Goal: Task Accomplishment & Management: Use online tool/utility

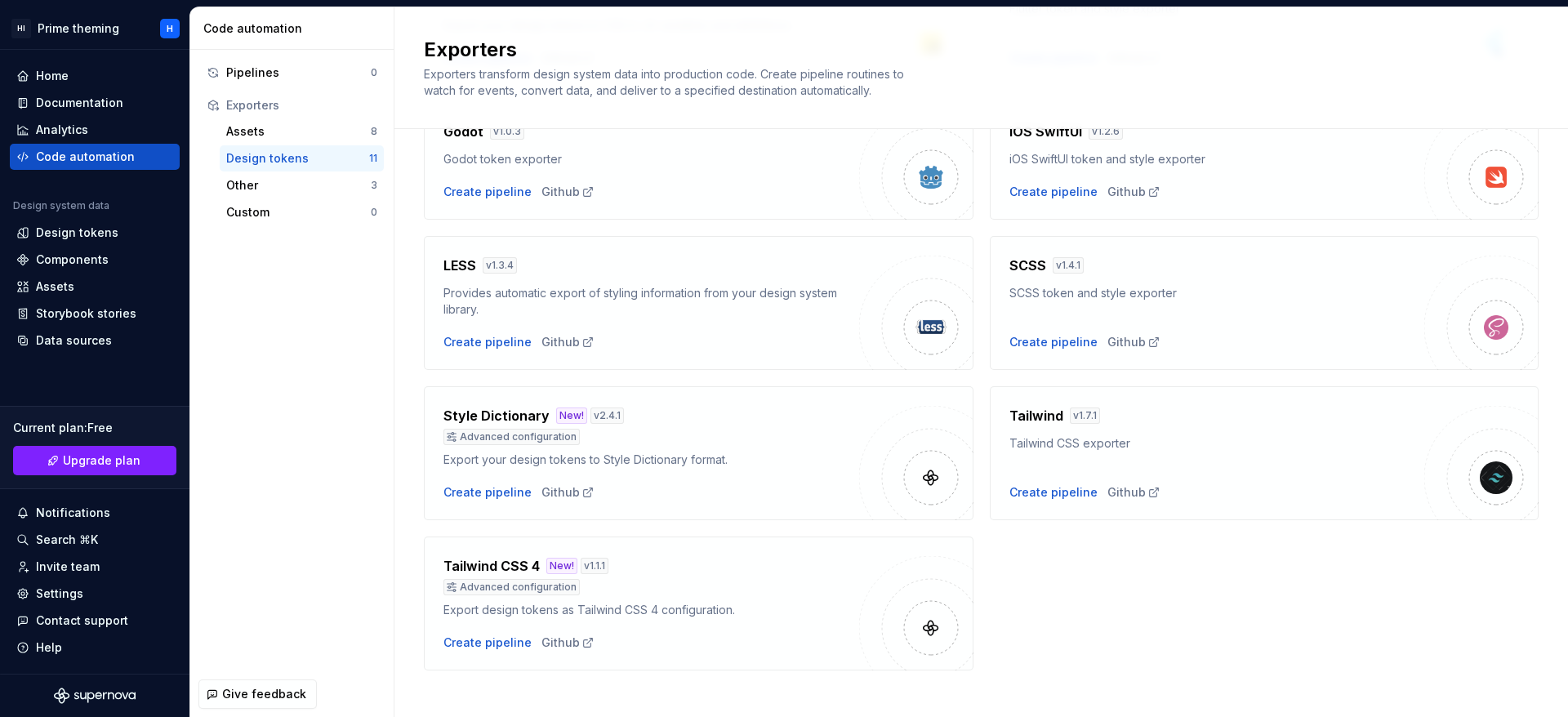
scroll to position [411, 0]
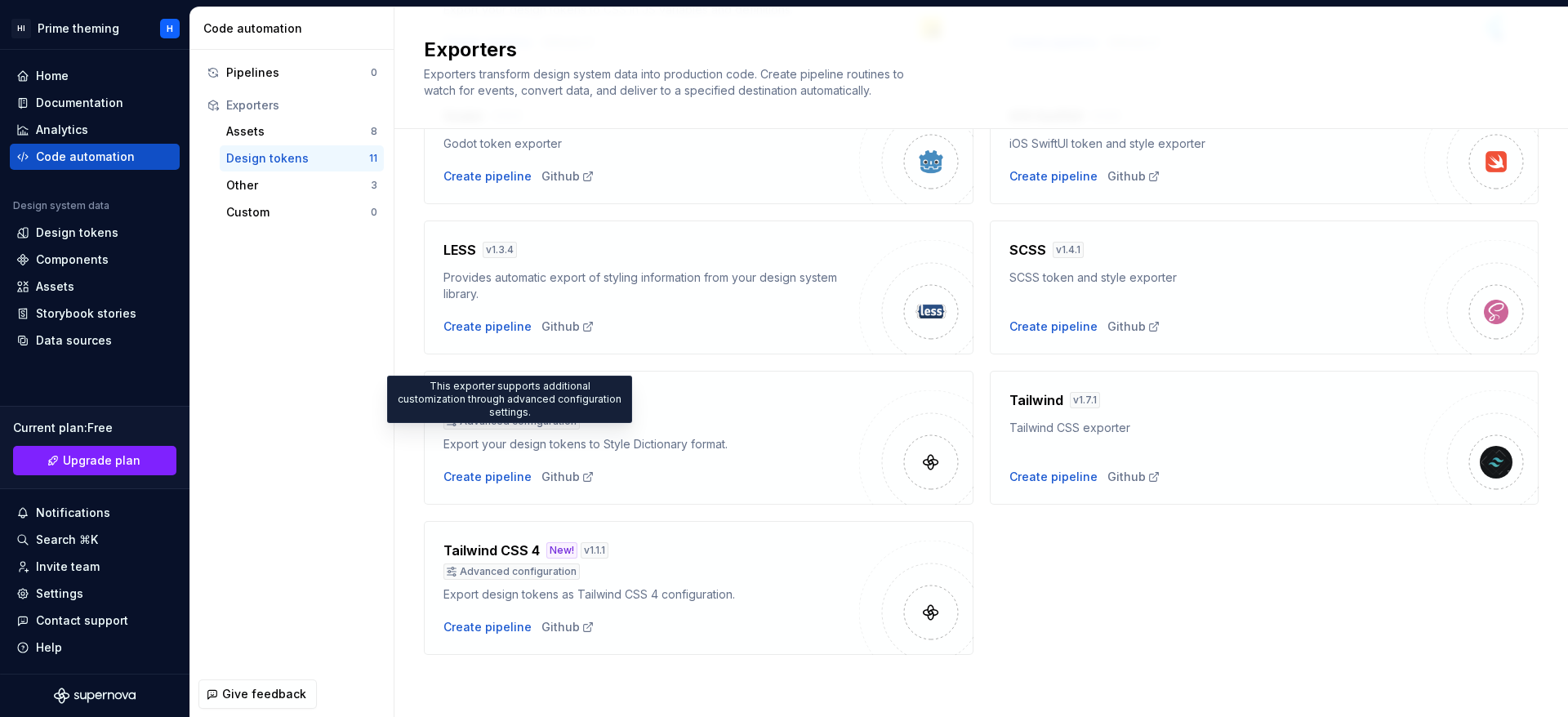
click at [482, 422] on div "Advanced configuration" at bounding box center [512, 421] width 137 height 17
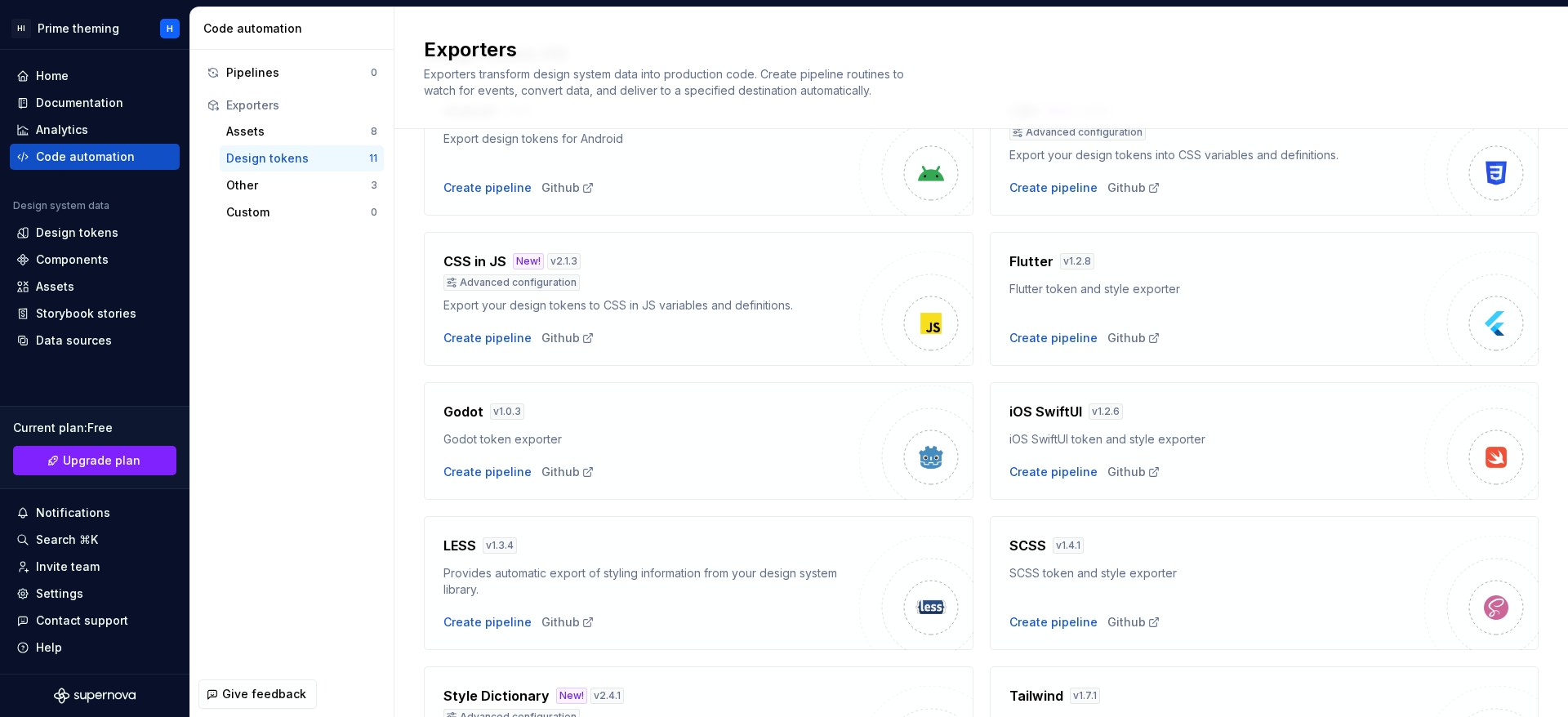
scroll to position [0, 0]
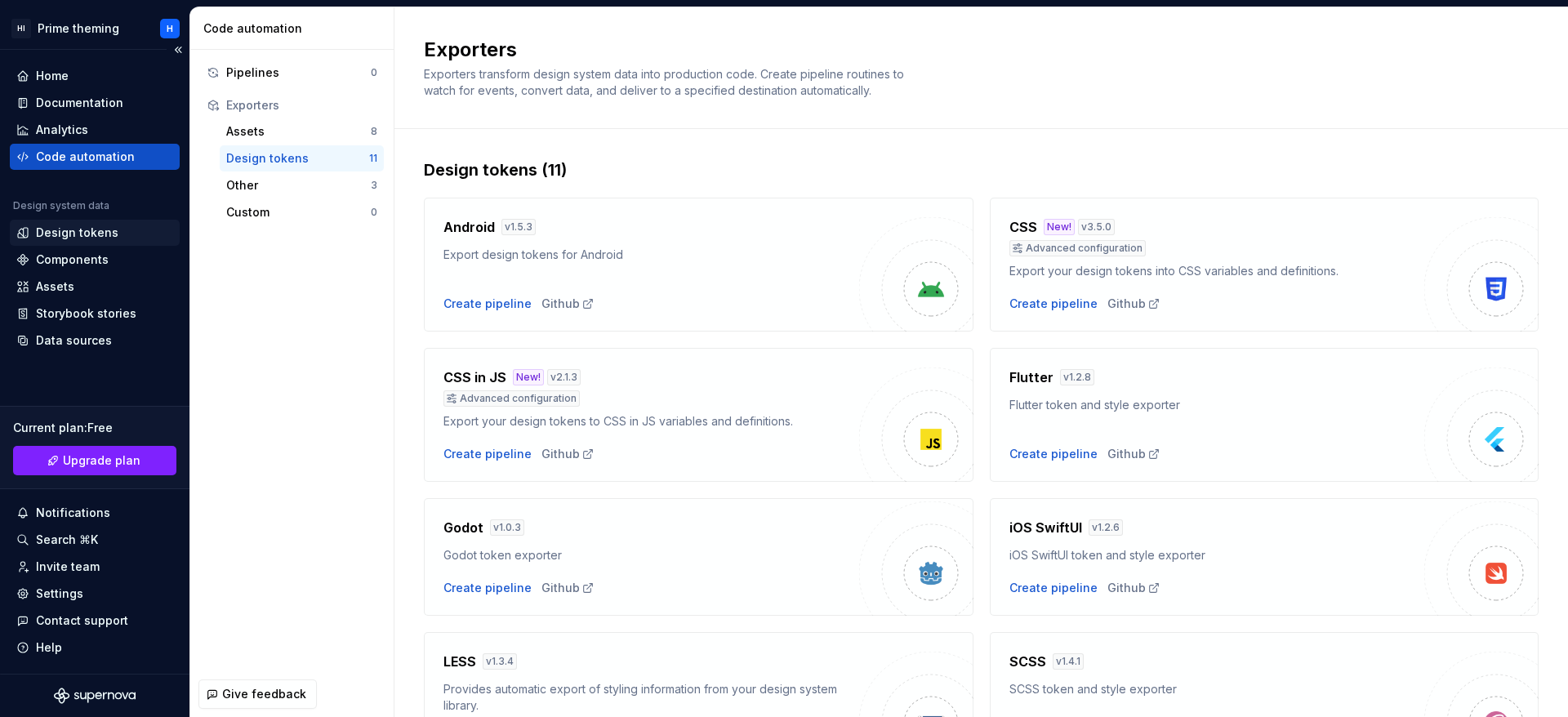
click at [56, 236] on div "Design tokens" at bounding box center [77, 233] width 82 height 17
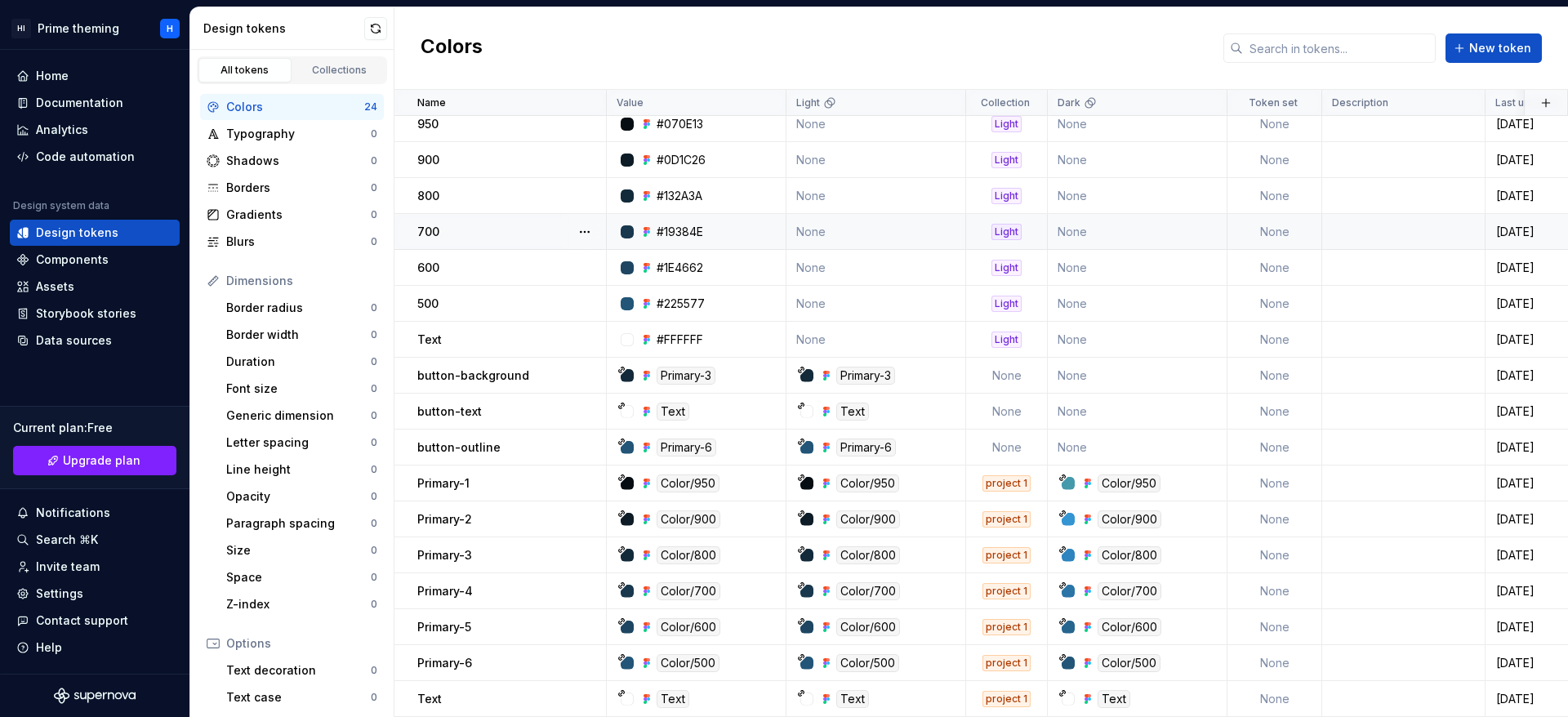
scroll to position [273, 0]
click at [586, 328] on button "button" at bounding box center [584, 339] width 22 height 22
click at [492, 330] on html "HI Prime theming H Home Documentation Analytics Code automation Design system d…" at bounding box center [784, 358] width 1568 height 717
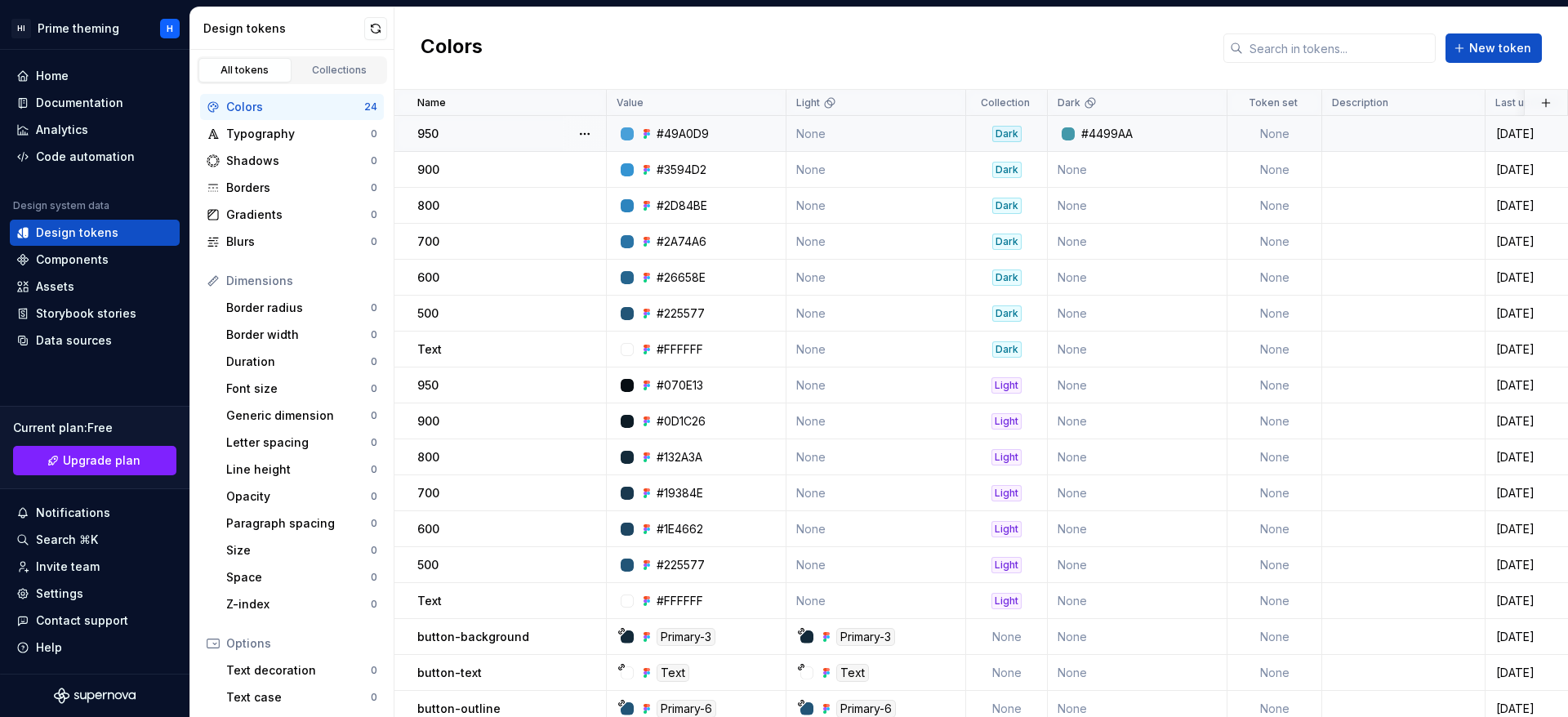
click at [467, 133] on div "950" at bounding box center [511, 134] width 187 height 17
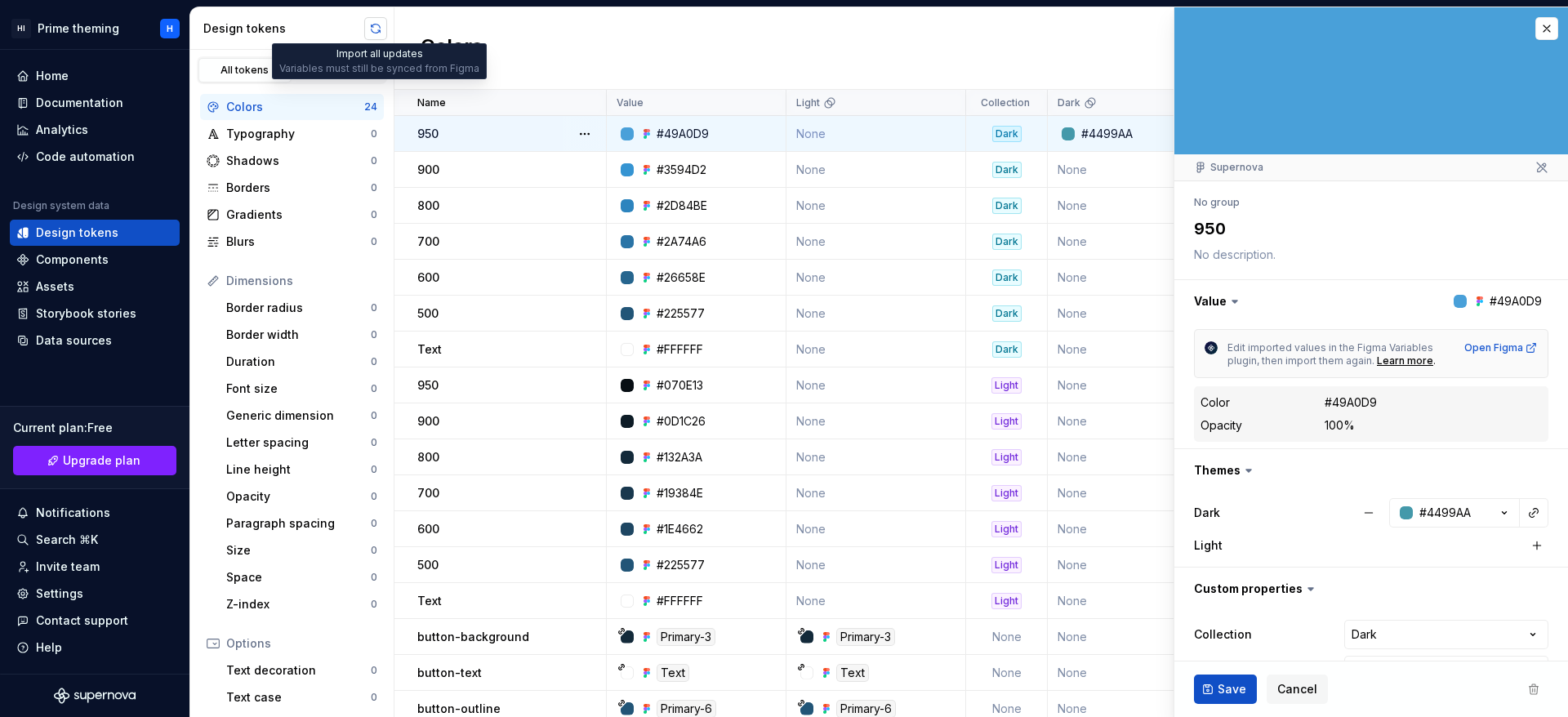
click at [368, 33] on button "button" at bounding box center [375, 28] width 22 height 22
type textarea "*"
